Goal: Find contact information

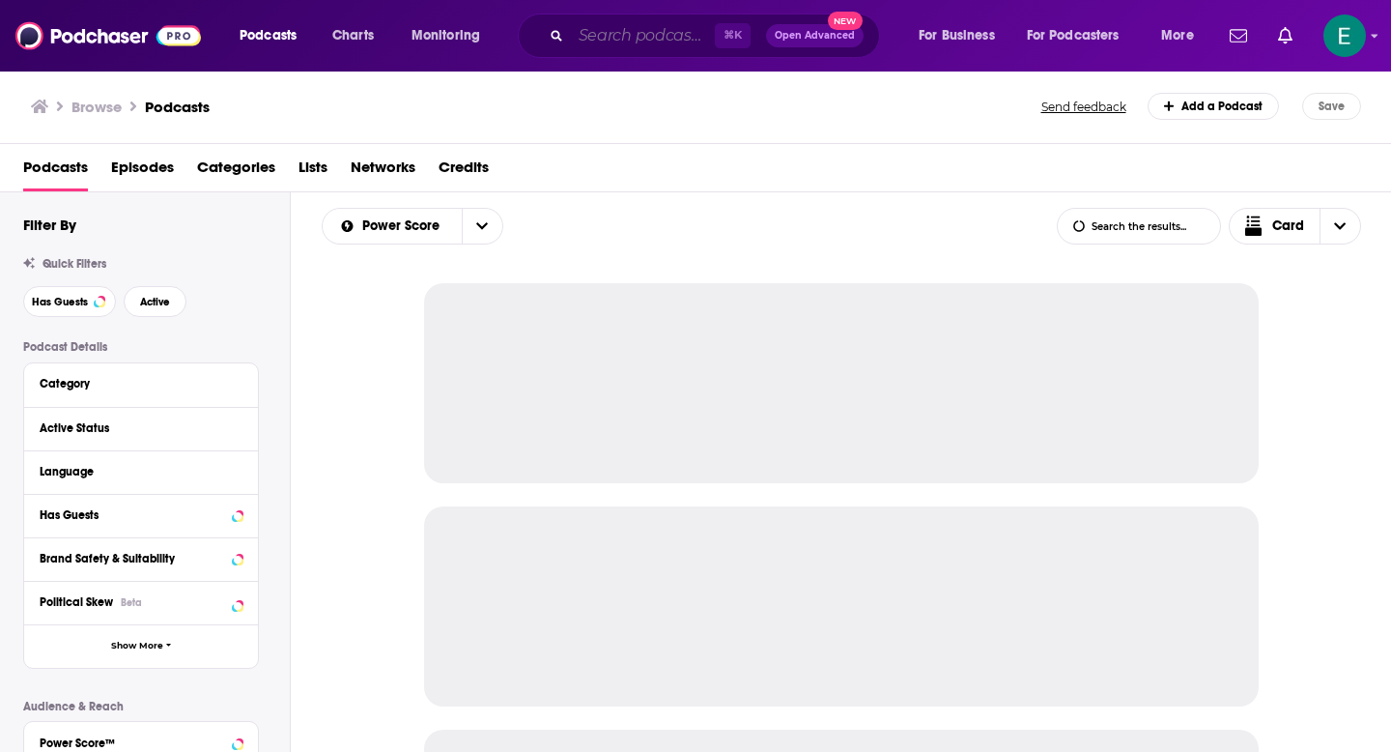
click at [650, 35] on input "Search podcasts, credits, & more..." at bounding box center [643, 35] width 144 height 31
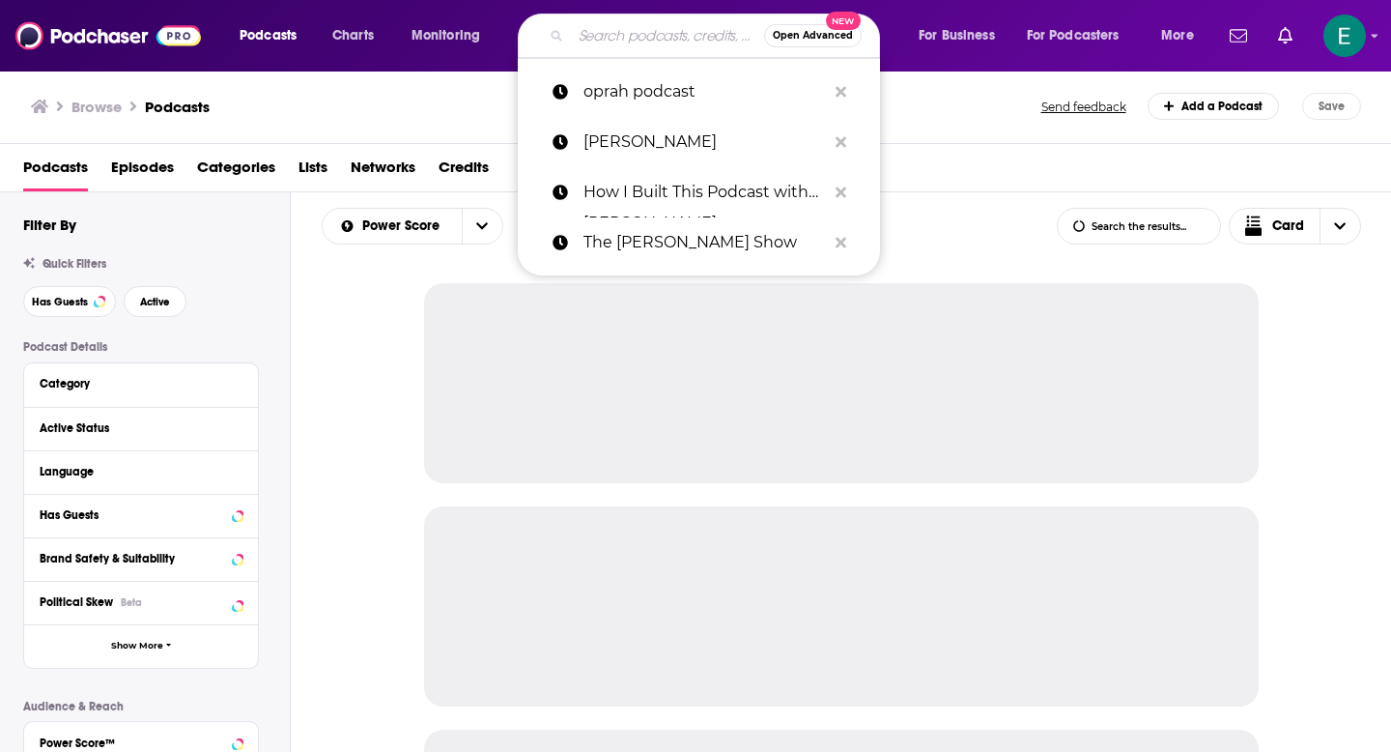
paste input "How to Be a Better Human"
type input "How to Be a Better Human"
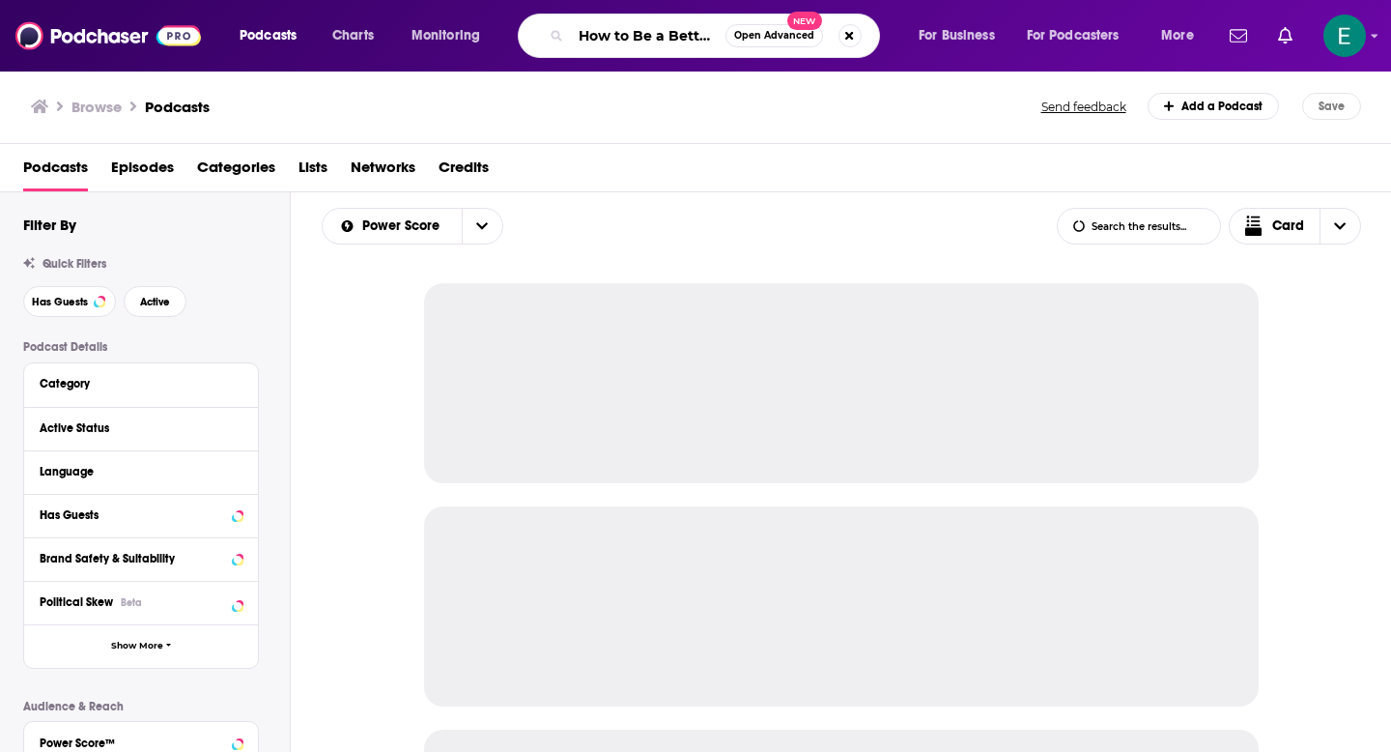
scroll to position [0, 52]
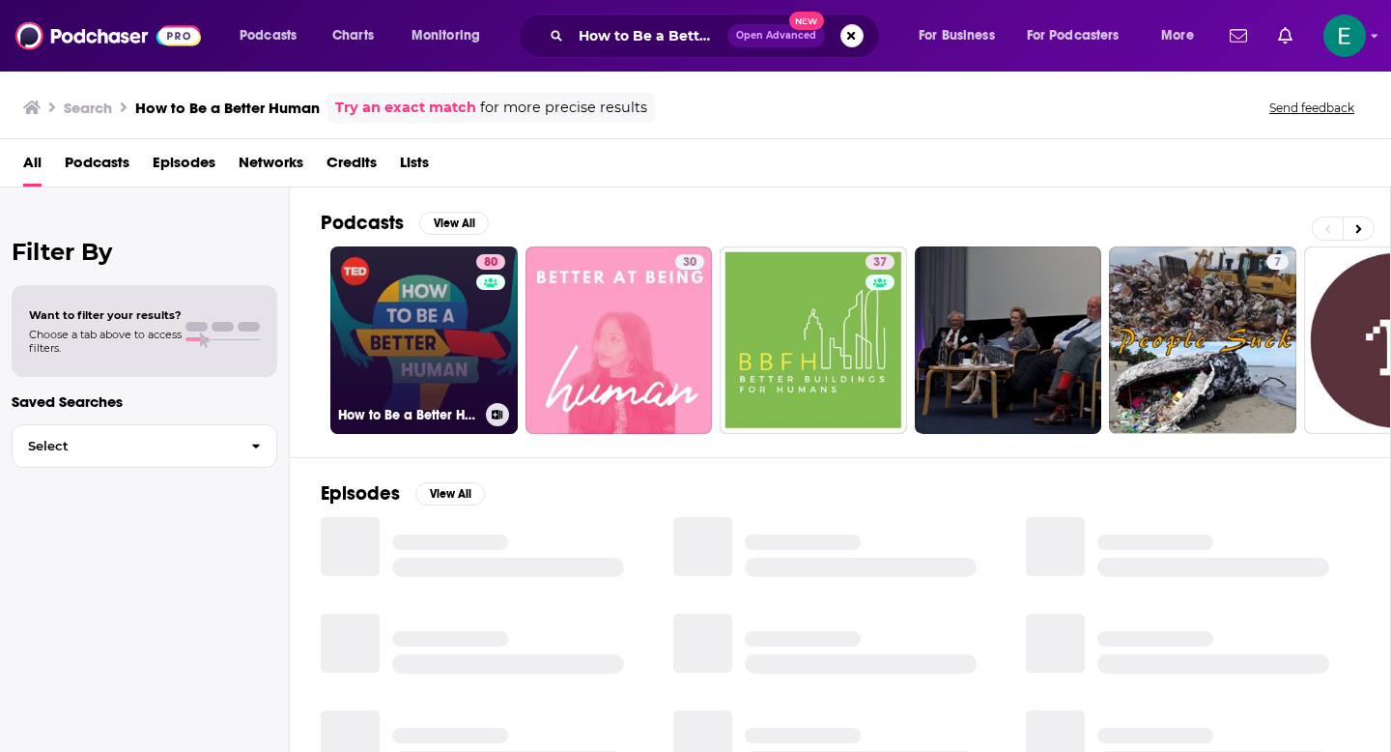
click at [424, 333] on link "80 How to Be a Better Human" at bounding box center [423, 339] width 187 height 187
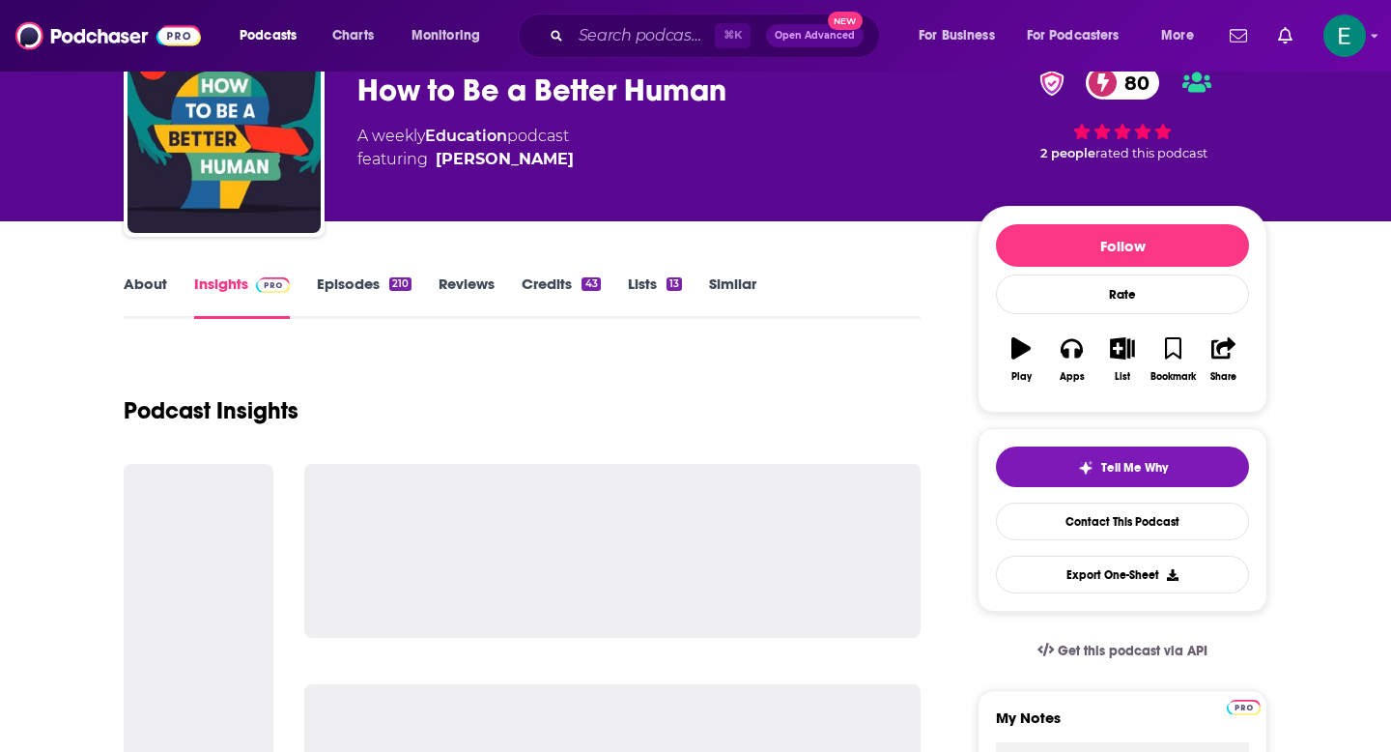
scroll to position [93, 0]
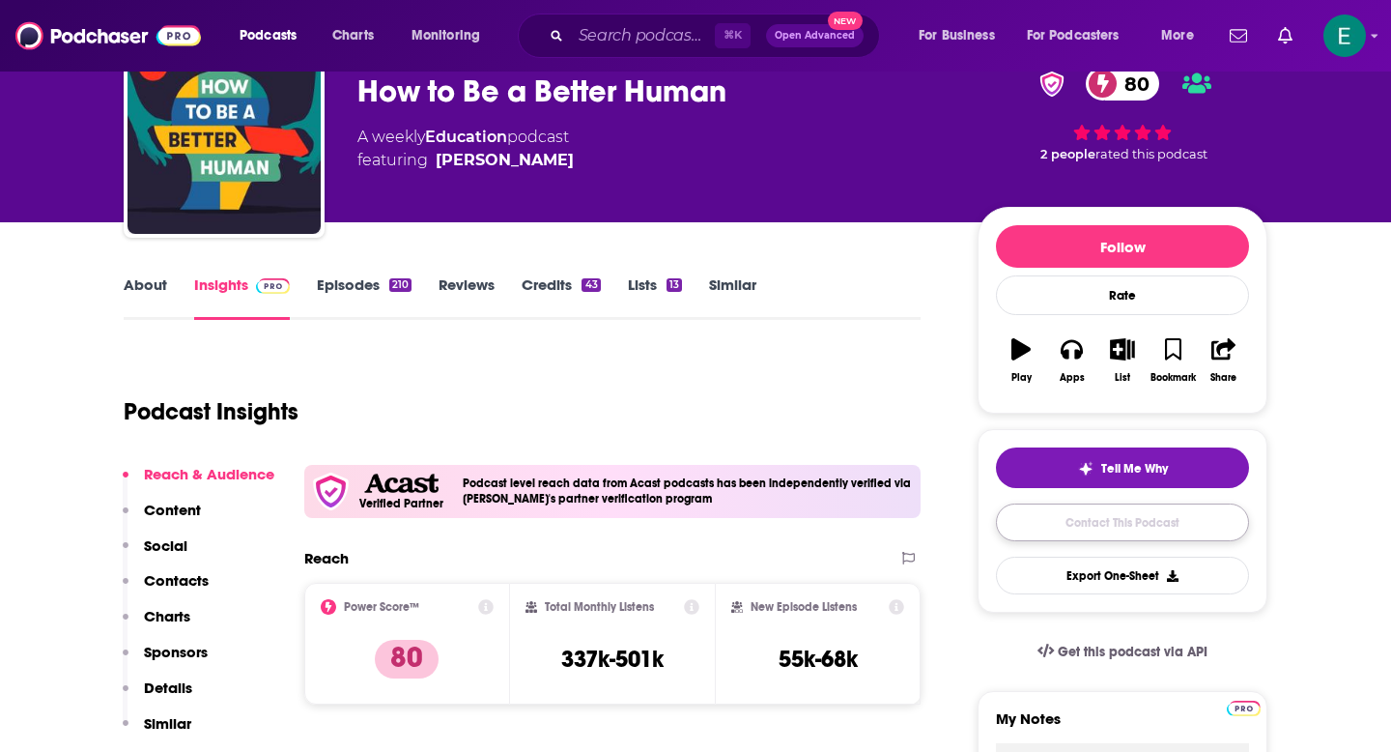
click at [1083, 520] on link "Contact This Podcast" at bounding box center [1122, 522] width 253 height 38
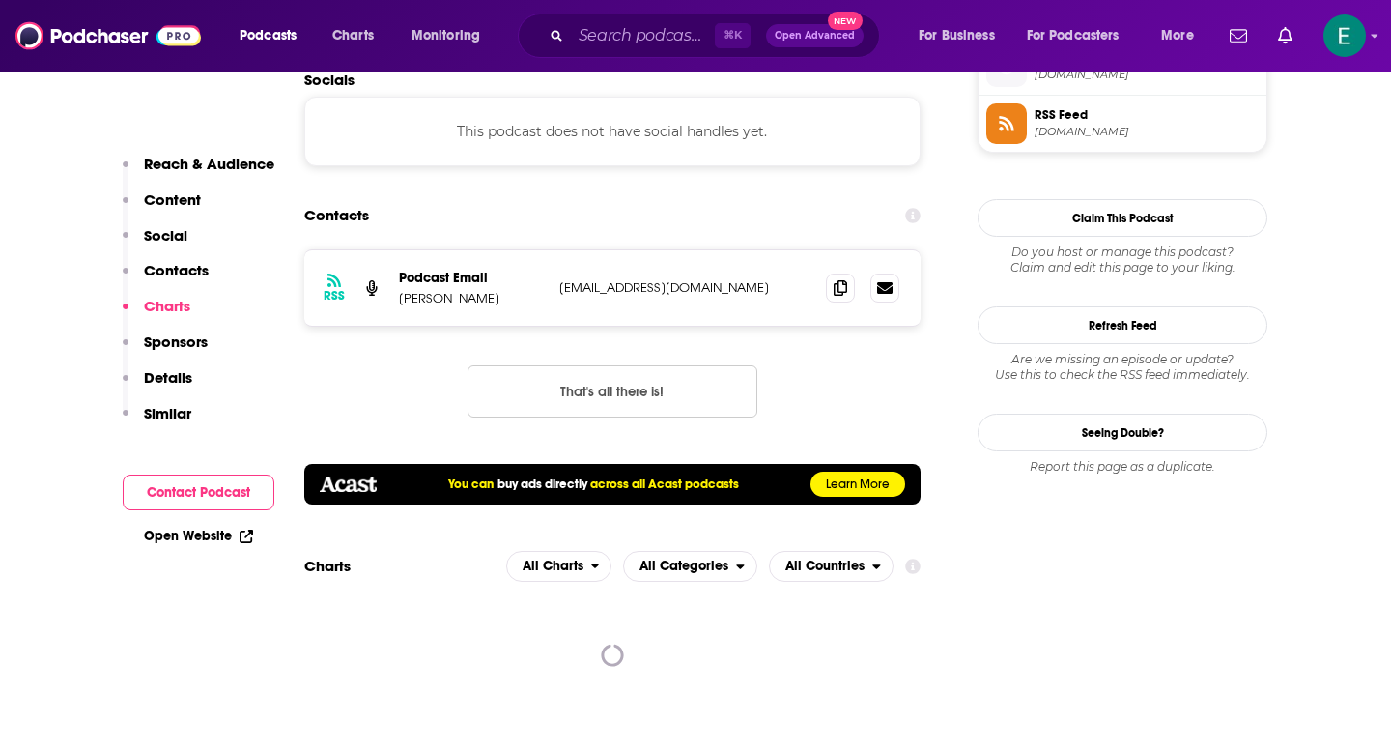
scroll to position [1774, 0]
